Goal: Task Accomplishment & Management: Use online tool/utility

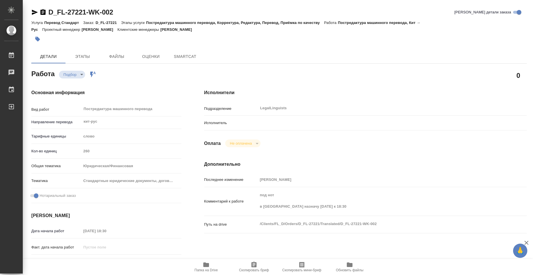
type textarea "x"
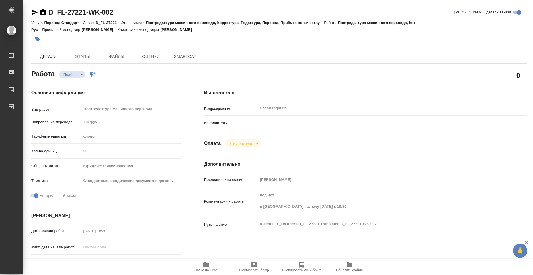
type textarea "x"
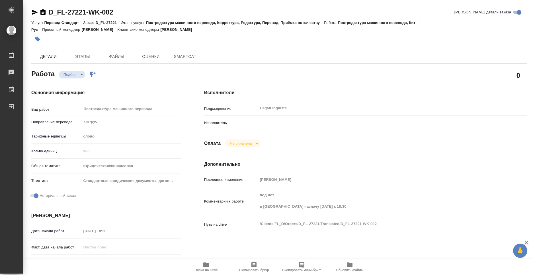
type textarea "x"
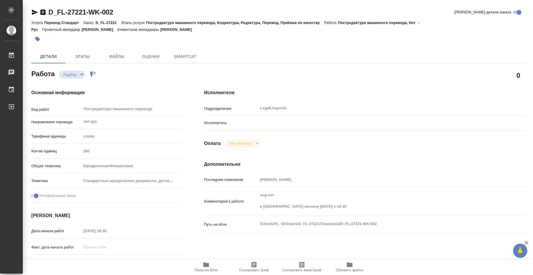
type textarea "x"
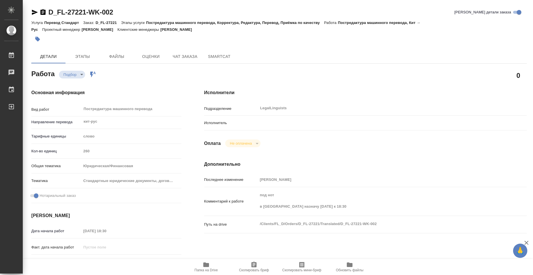
type textarea "x"
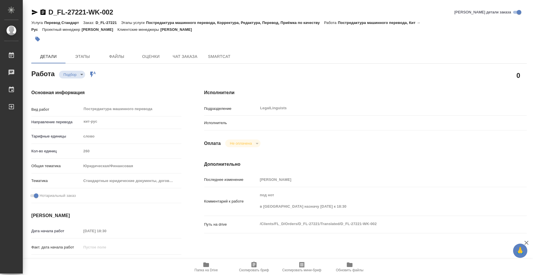
scroll to position [85, 0]
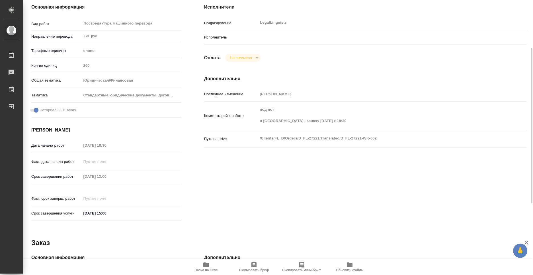
type textarea "x"
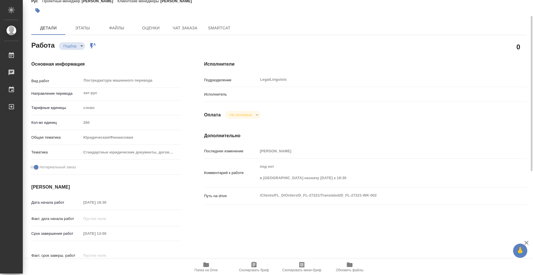
scroll to position [0, 0]
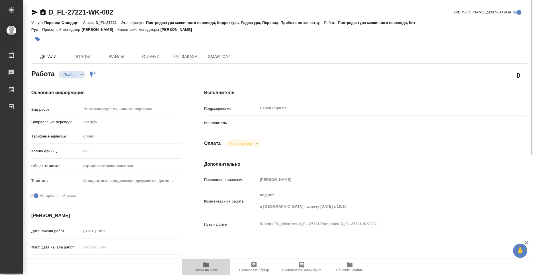
click at [206, 267] on icon "button" at bounding box center [206, 264] width 7 height 7
